Goal: Information Seeking & Learning: Learn about a topic

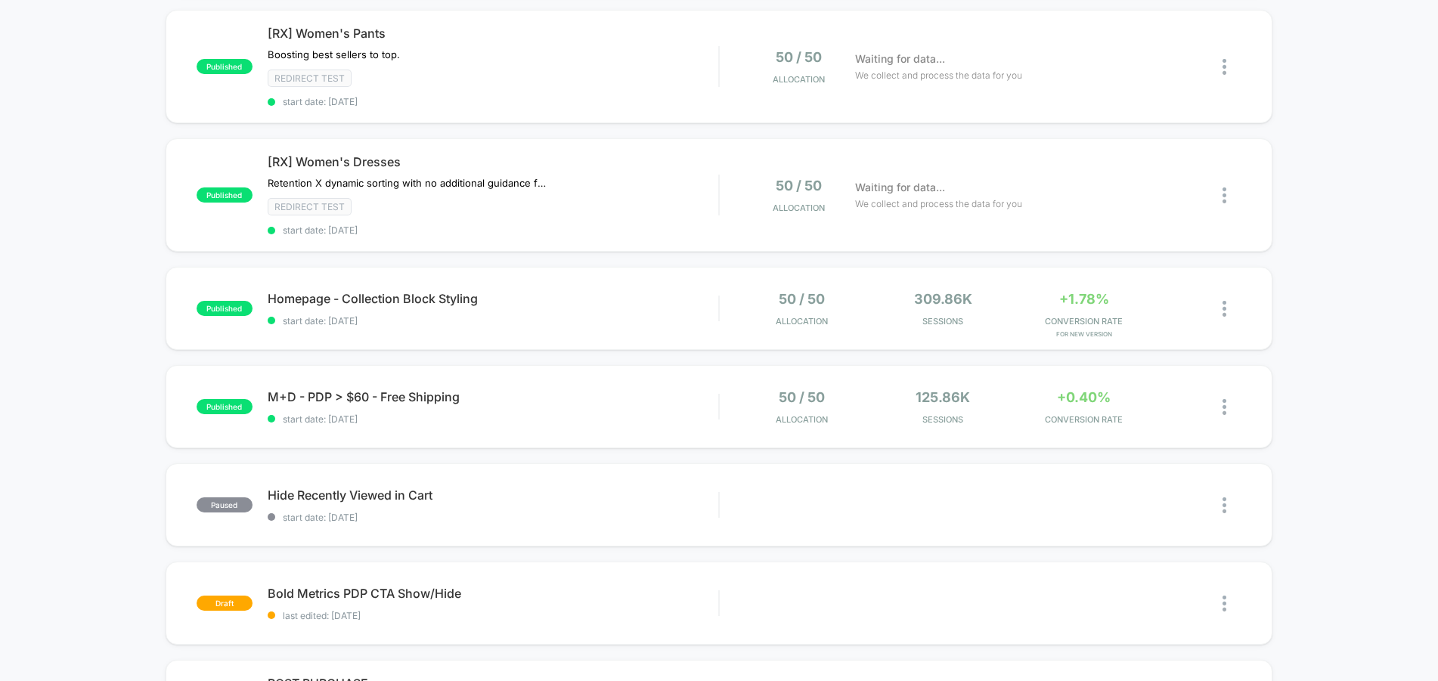
scroll to position [665, 0]
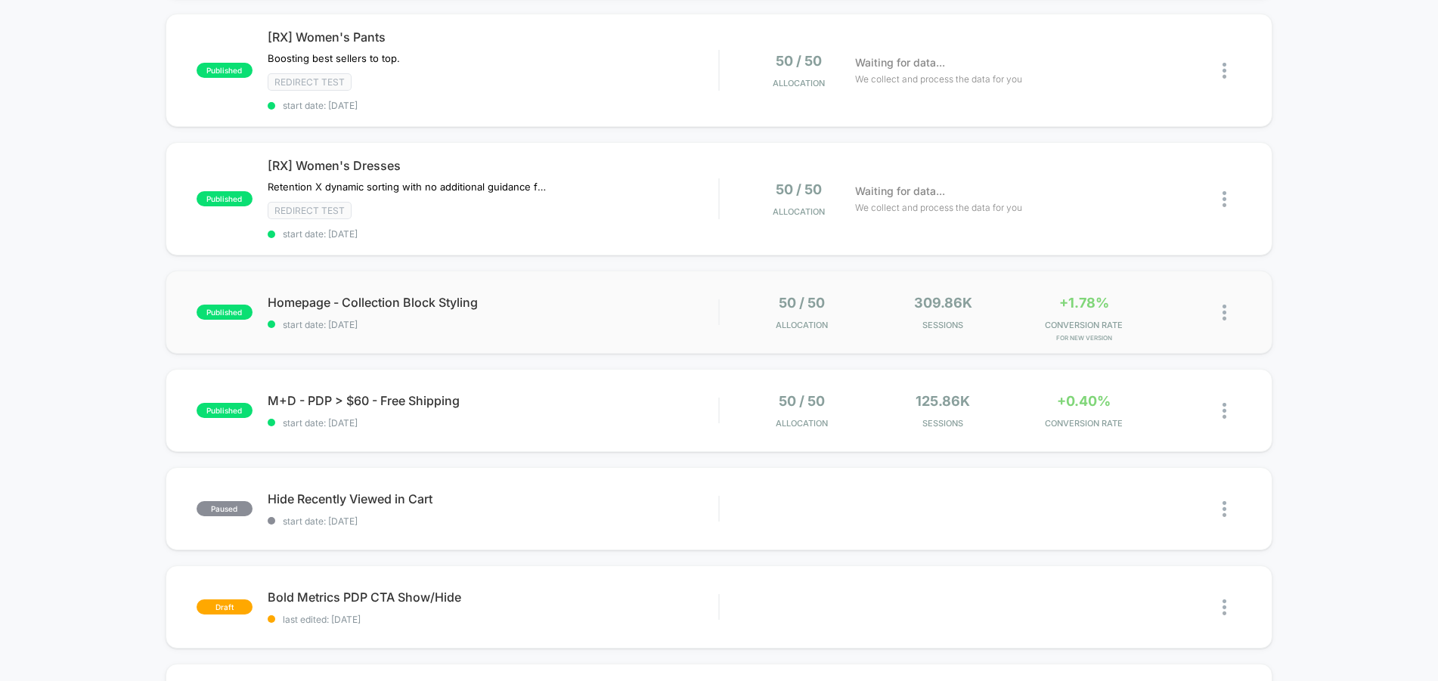
click at [518, 289] on div "published Homepage - Collection Block Styling start date: [DATE] 50 / 50 Alloca…" at bounding box center [720, 312] width 1108 height 83
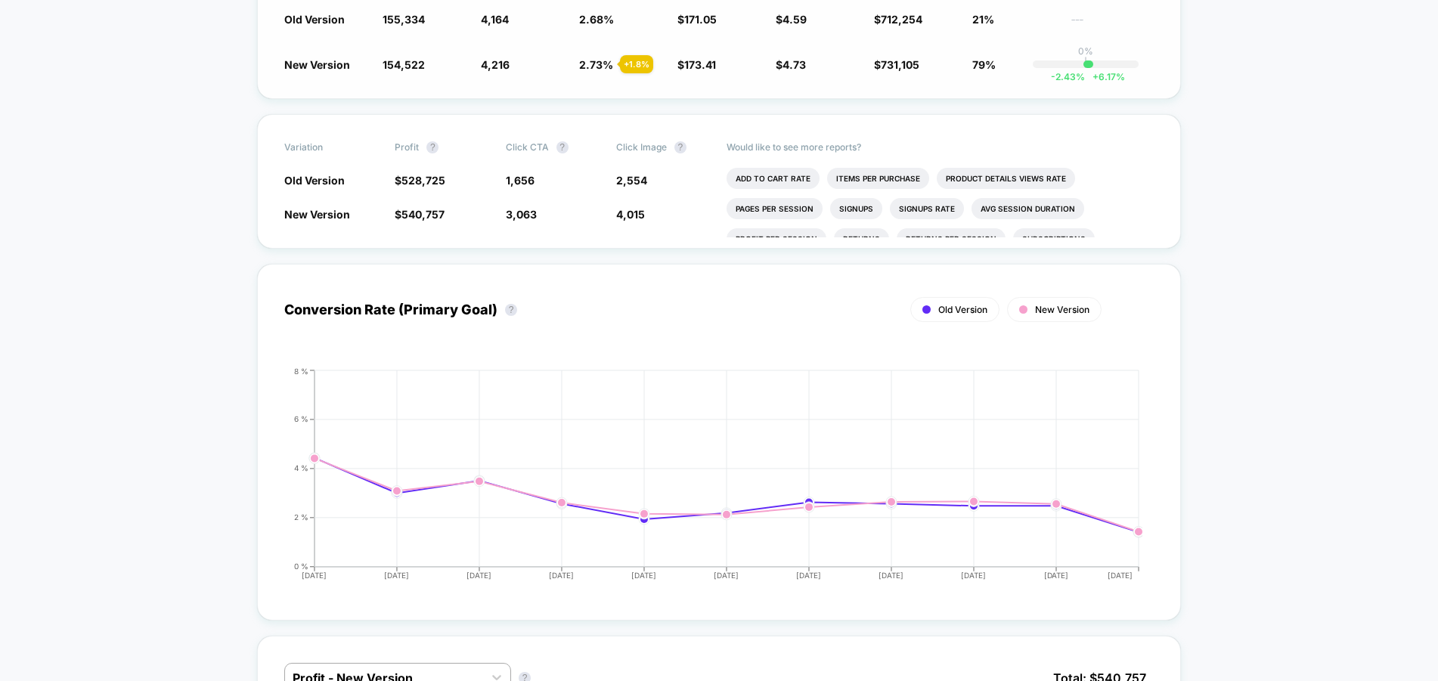
scroll to position [474, 0]
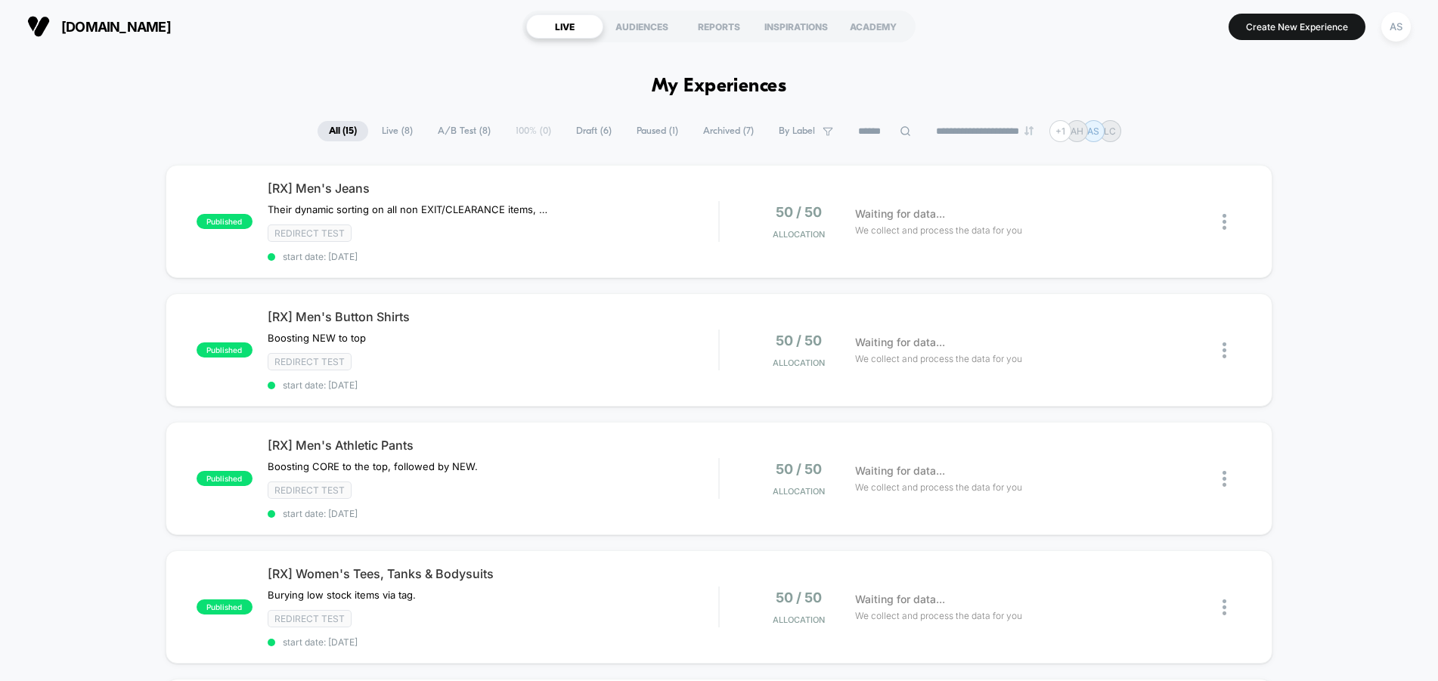
click at [116, 121] on div "**********" at bounding box center [719, 131] width 1438 height 22
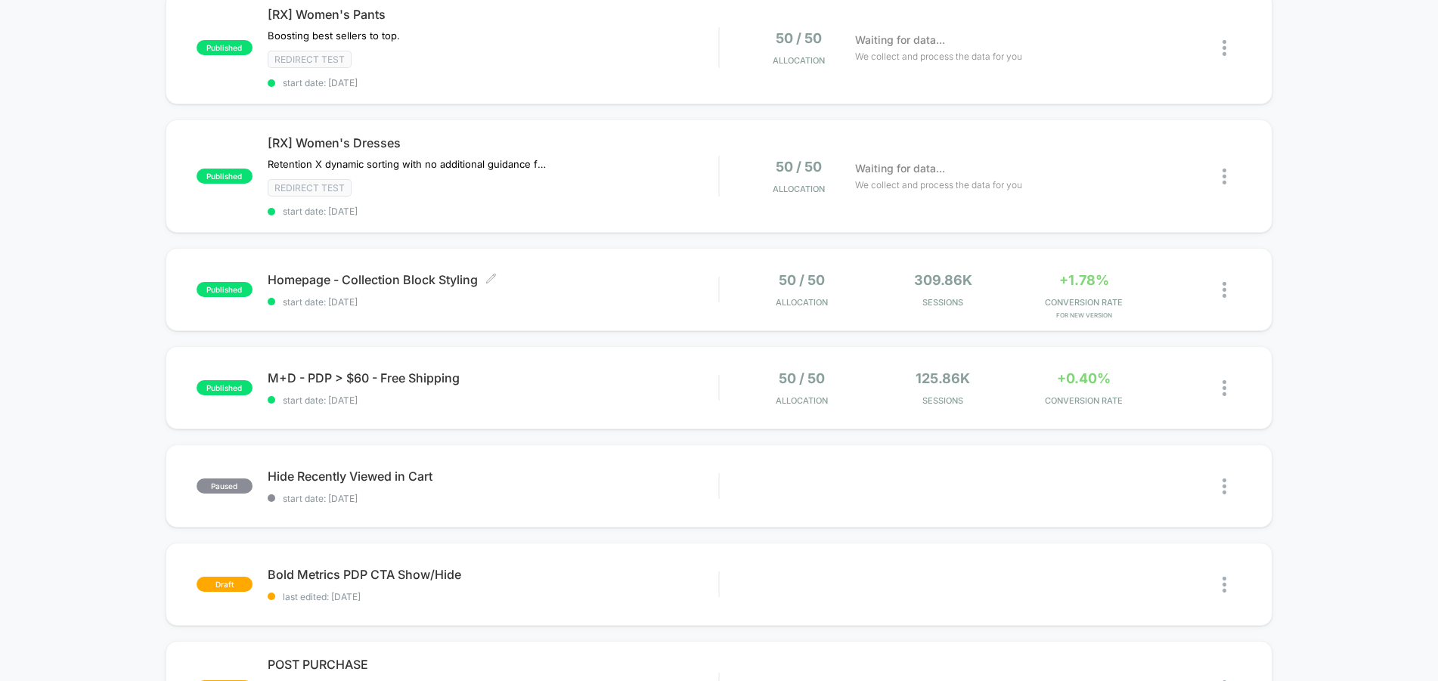
scroll to position [689, 0]
click at [551, 296] on span "start date: [DATE]" at bounding box center [493, 301] width 451 height 11
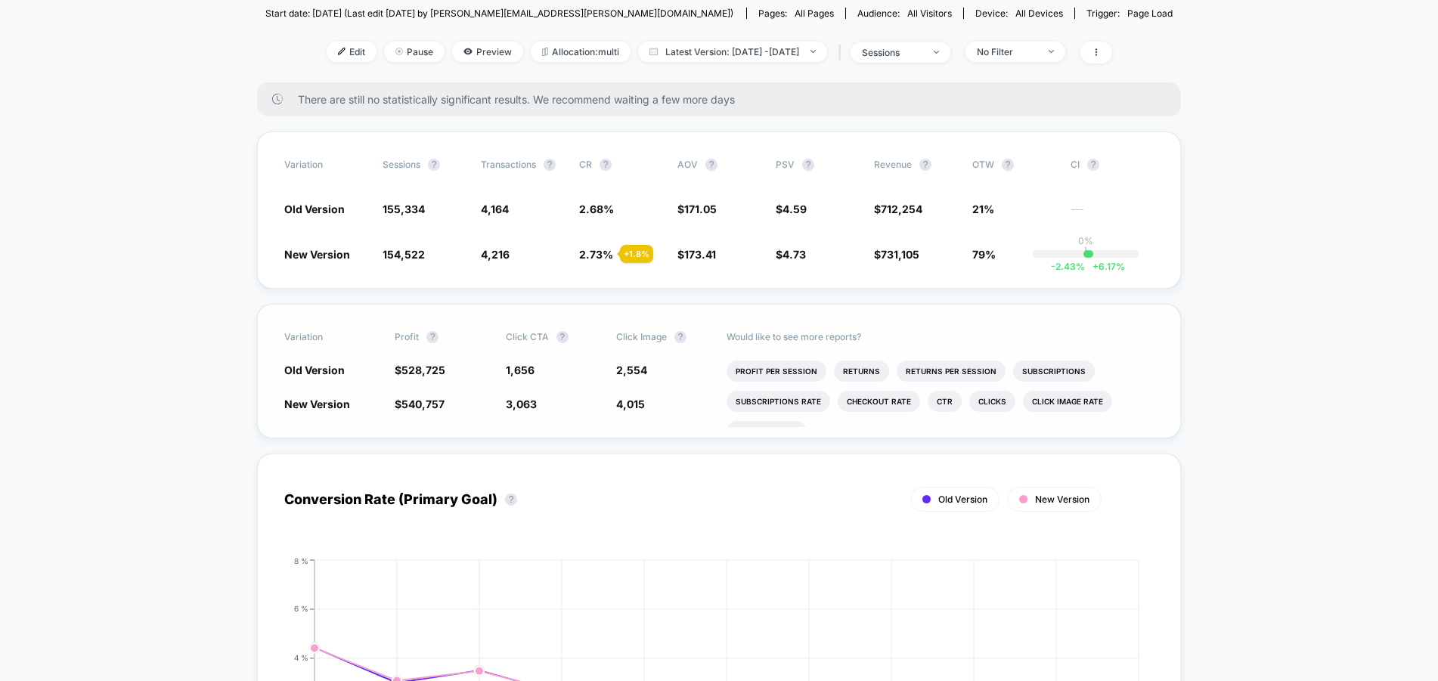
scroll to position [56, 0]
click at [945, 405] on li "Ctr" at bounding box center [945, 402] width 34 height 21
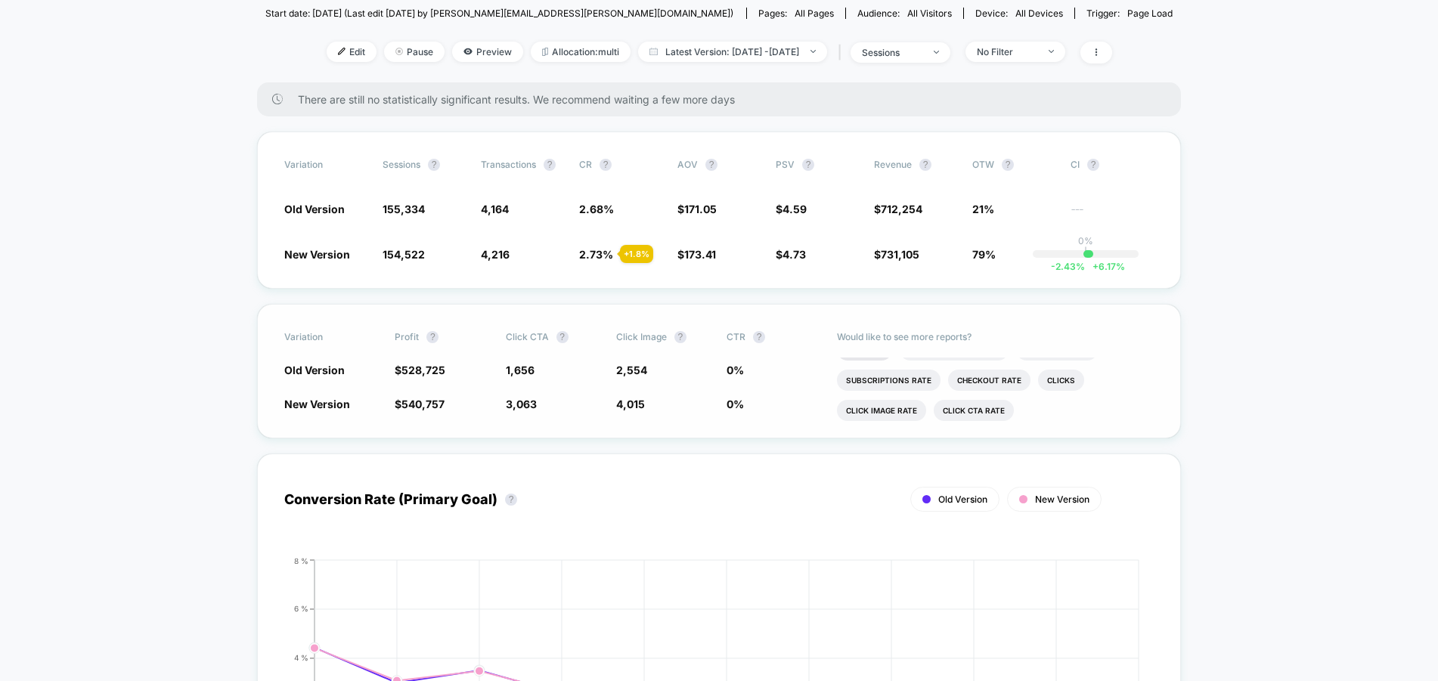
scroll to position [118, 0]
click at [978, 407] on li "Click CTA rate" at bounding box center [974, 401] width 80 height 21
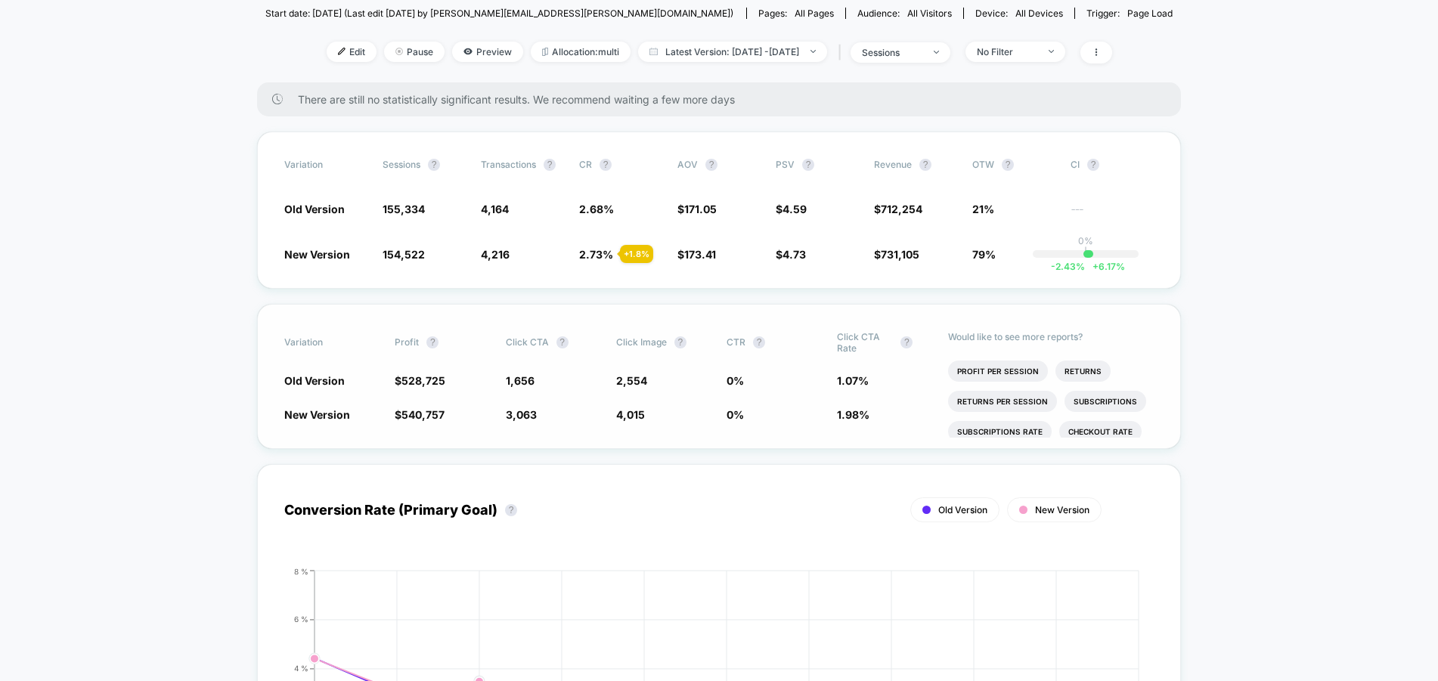
scroll to position [168, 0]
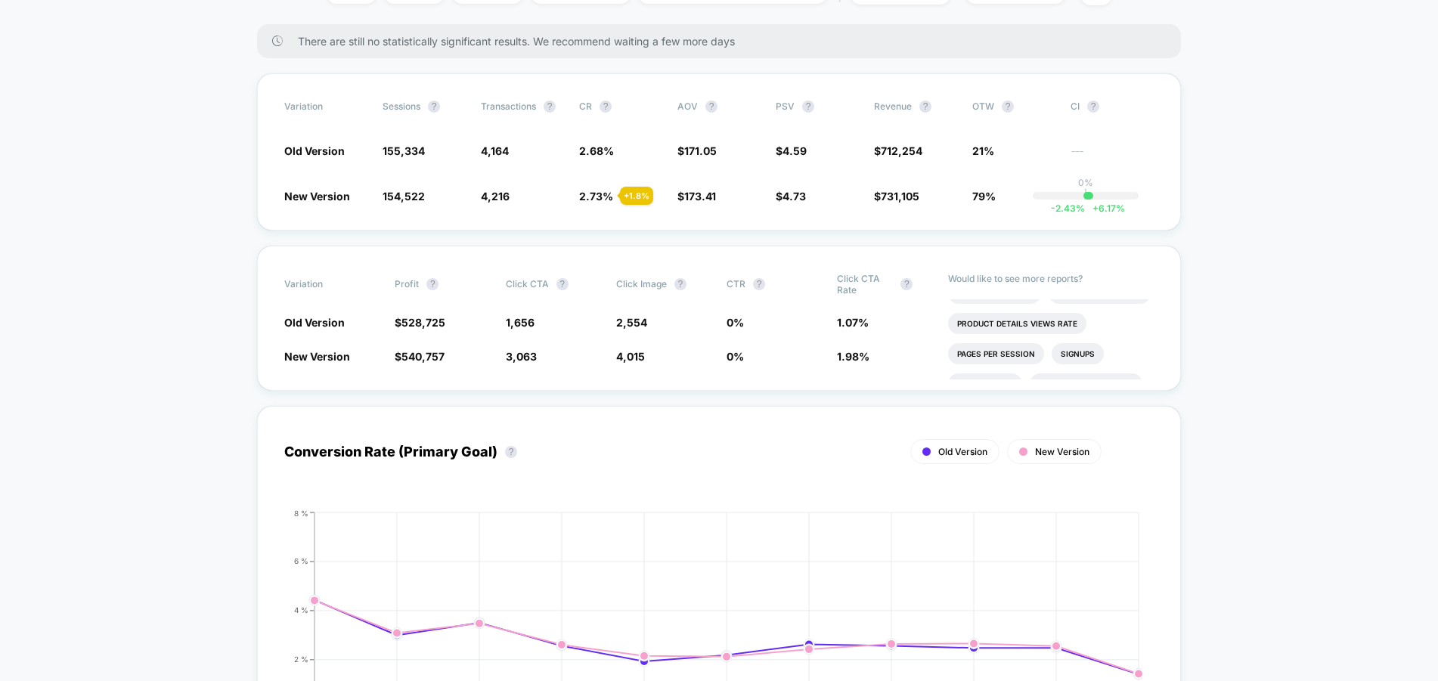
scroll to position [0, 0]
click at [1057, 318] on li "Items Per Purchase" at bounding box center [1100, 309] width 102 height 21
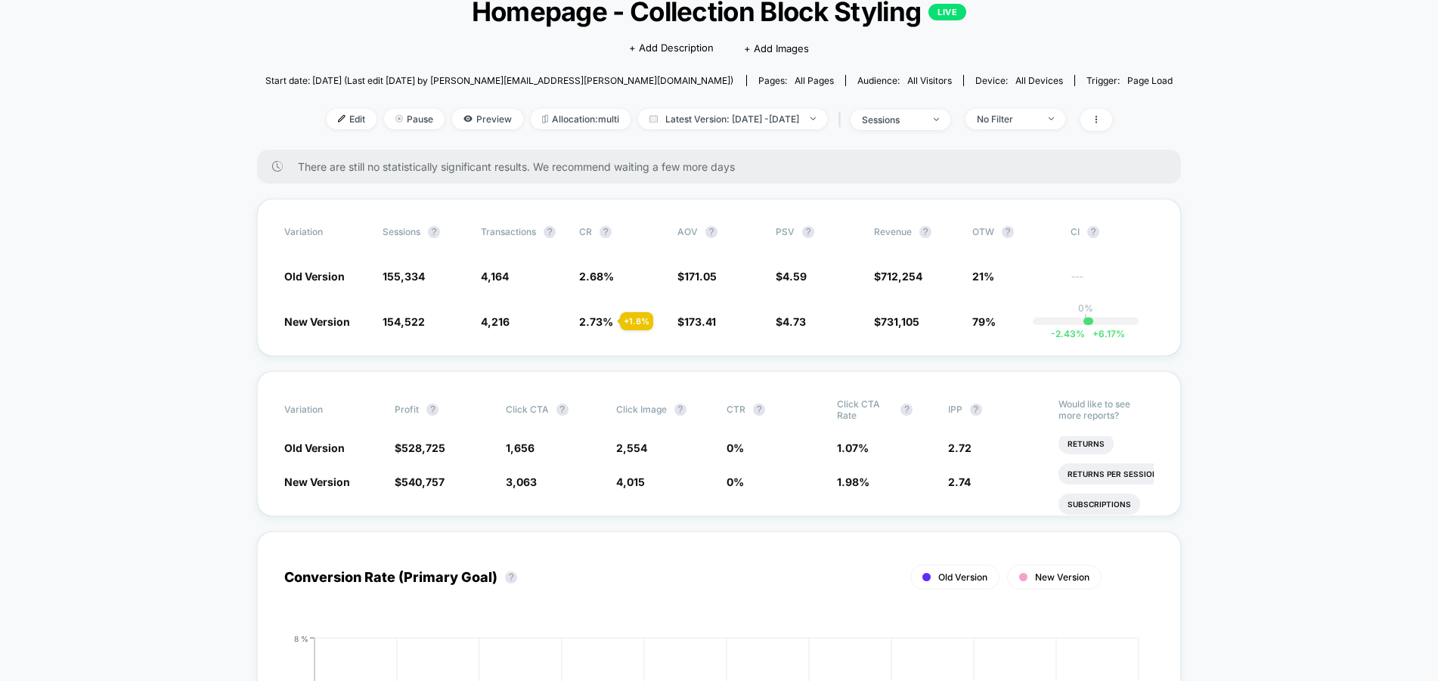
scroll to position [122, 0]
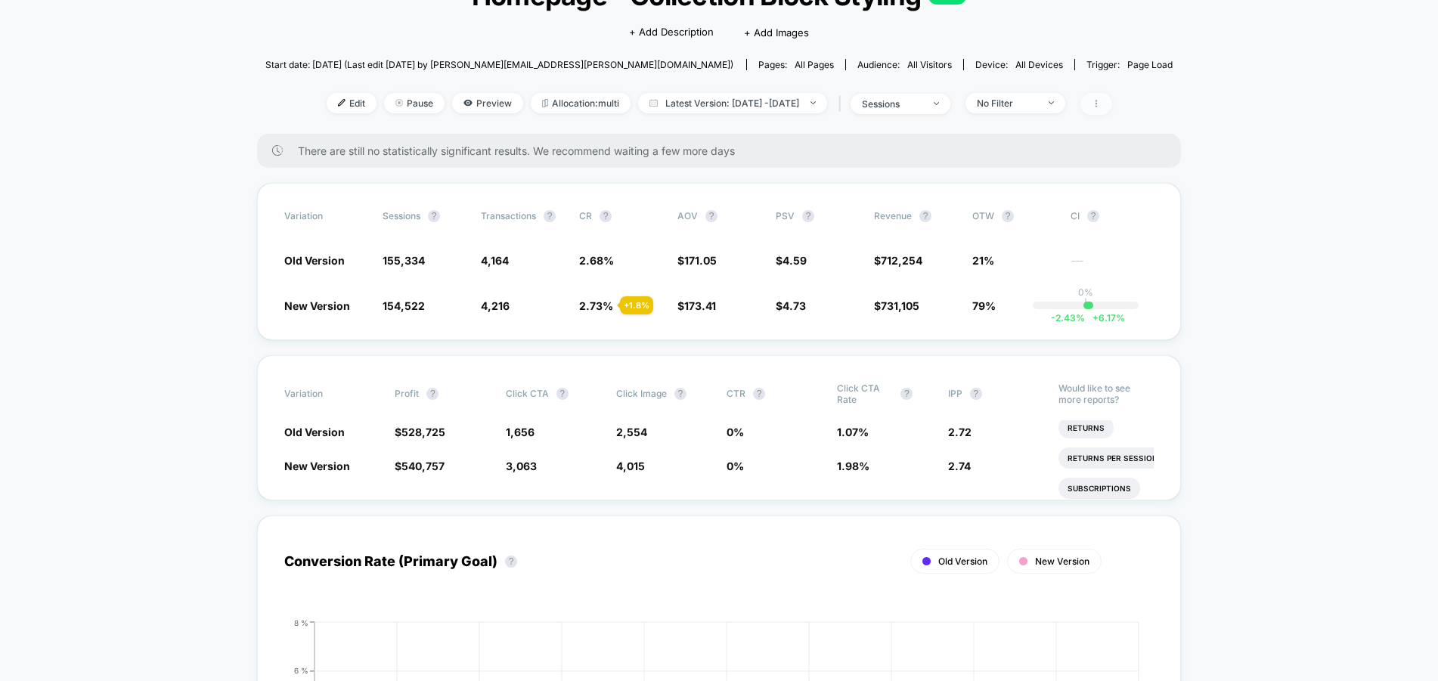
click at [1112, 97] on span at bounding box center [1096, 104] width 32 height 22
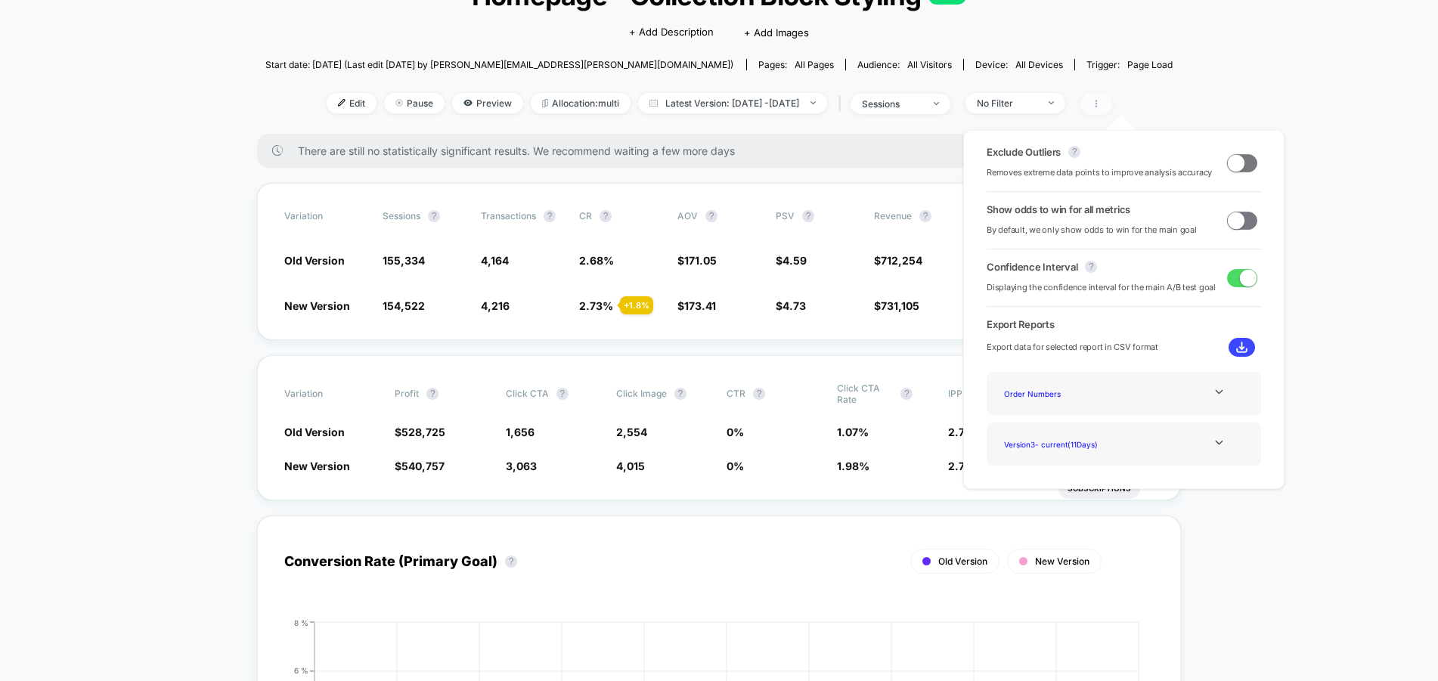
click at [1112, 97] on span at bounding box center [1096, 104] width 32 height 22
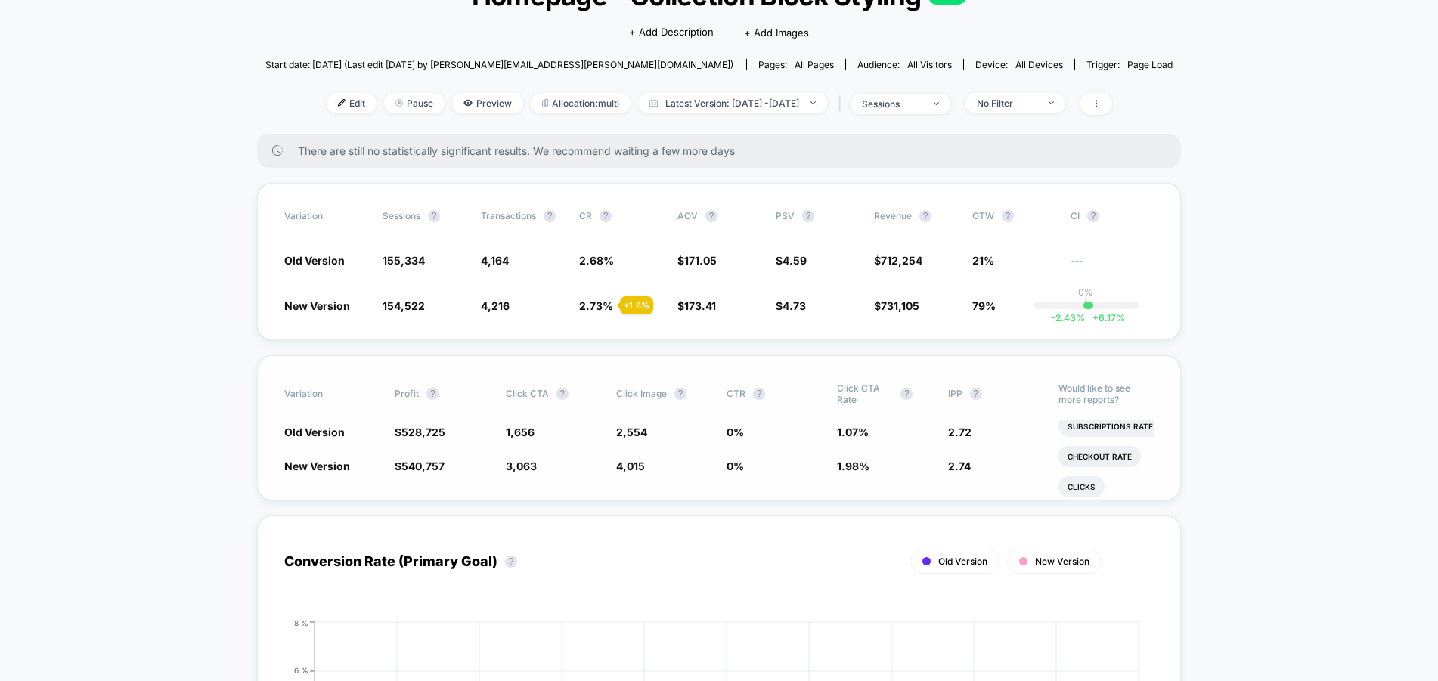
scroll to position [307, 0]
click at [1090, 466] on li "Checkout Rate" at bounding box center [1100, 456] width 82 height 21
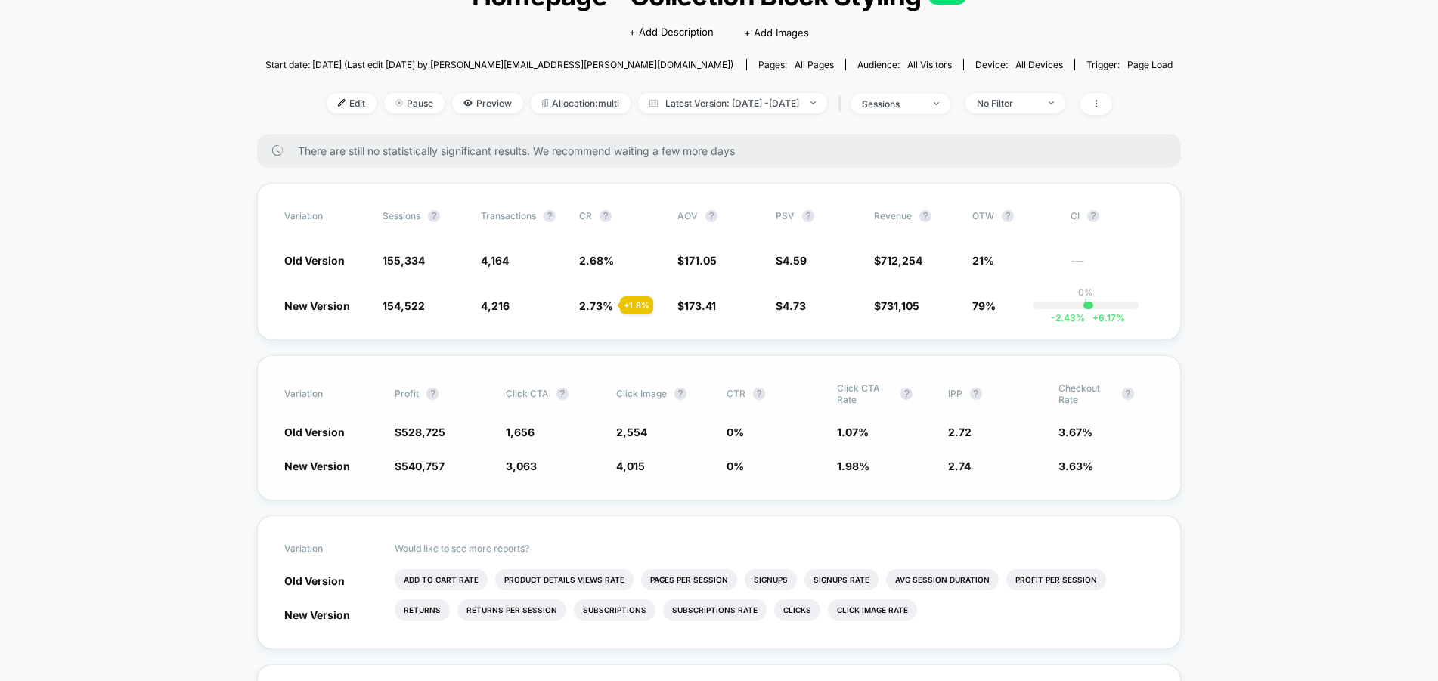
click at [1099, 465] on span "3.63 % - 0.96 %" at bounding box center [1106, 465] width 95 height 15
click at [1131, 457] on div "Variation Profit ? Click CTA ? Click Image ? CTR ? Click CTA rate ? IPP ? Check…" at bounding box center [719, 427] width 924 height 145
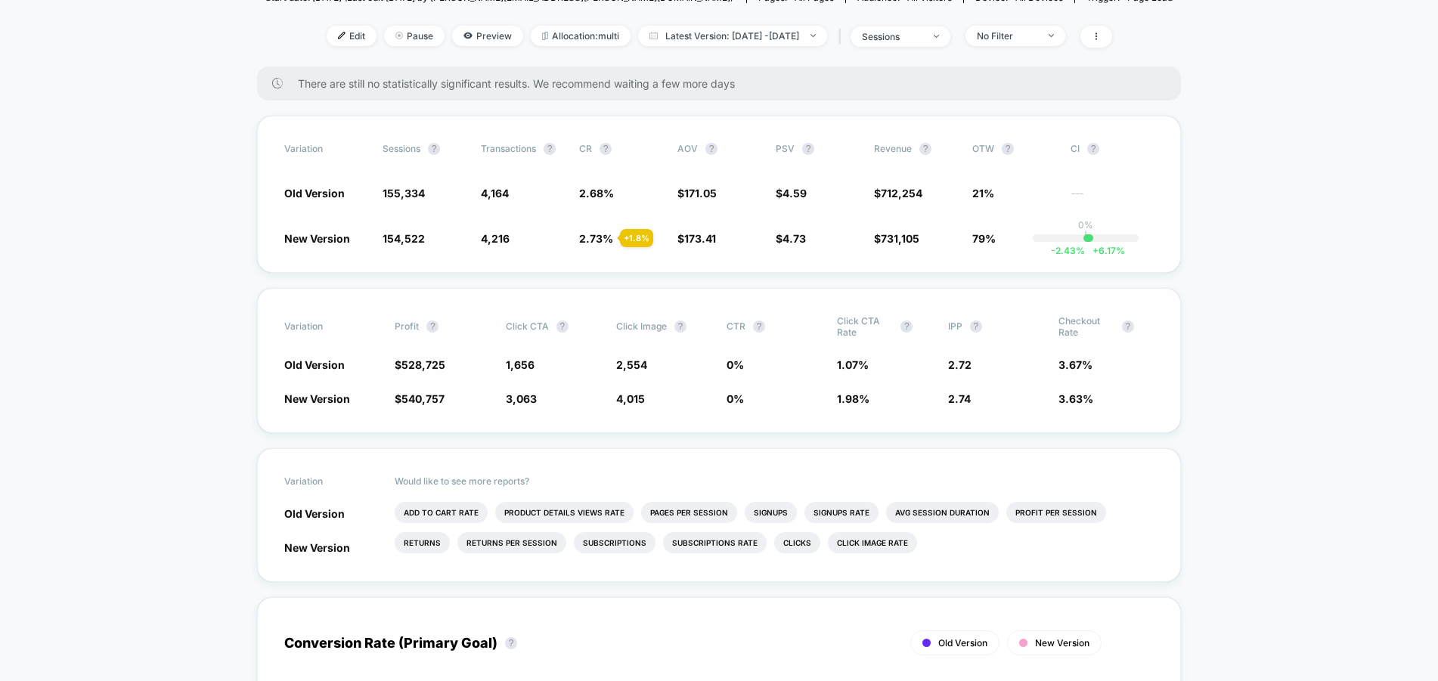
scroll to position [190, 0]
click at [1133, 327] on button "?" at bounding box center [1128, 326] width 12 height 12
click at [1080, 325] on span "Checkout Rate" at bounding box center [1087, 326] width 56 height 23
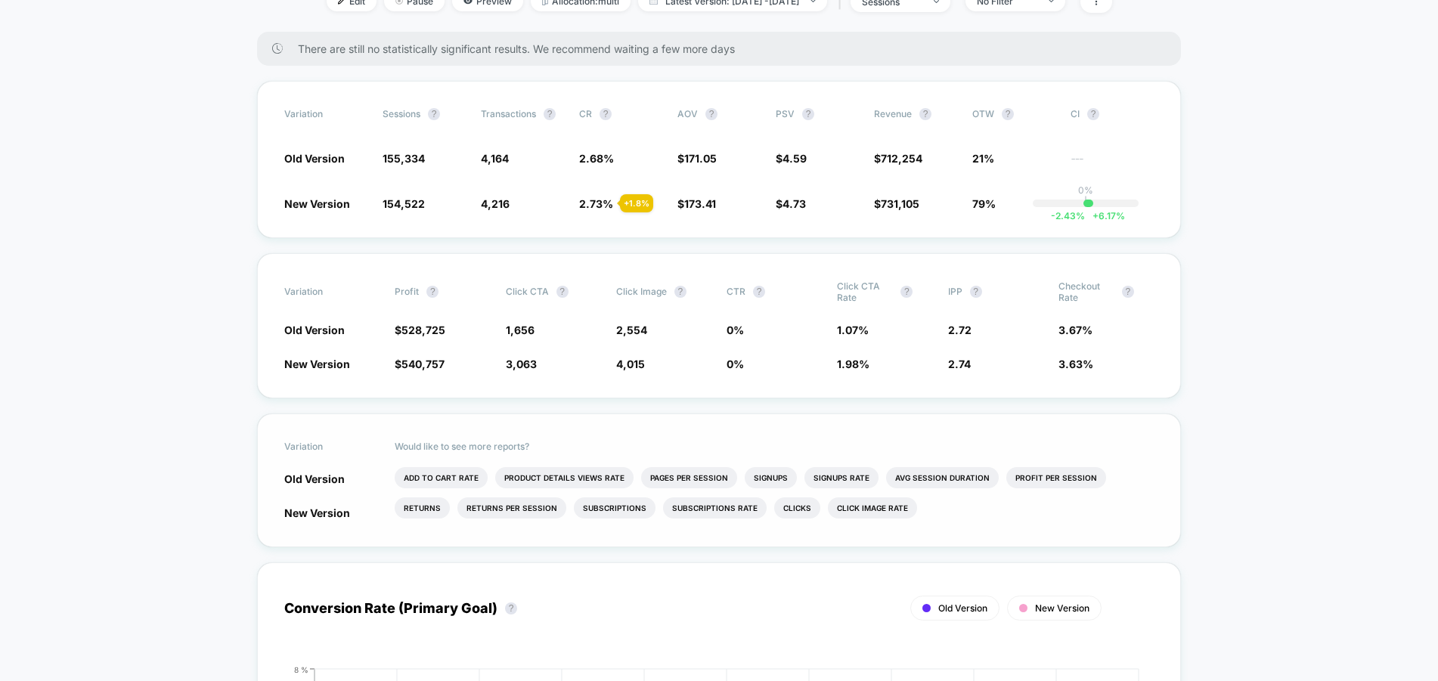
scroll to position [222, 0]
